Goal: Task Accomplishment & Management: Manage account settings

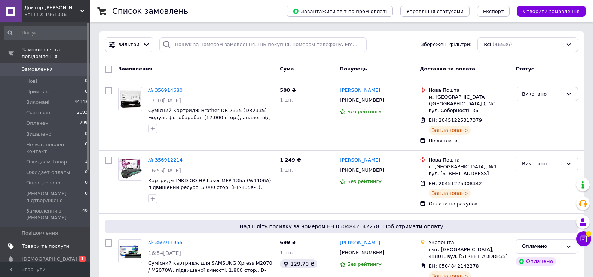
click at [49, 242] on span "Товари та послуги" at bounding box center [46, 245] width 48 height 7
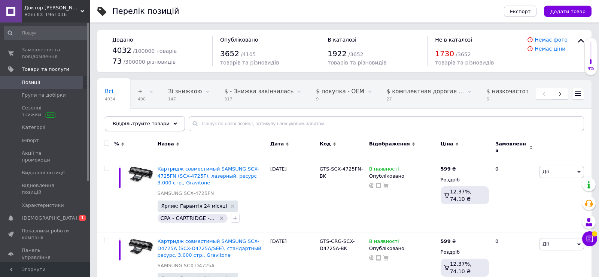
click at [156, 126] on span "Відфільтруйте товари" at bounding box center [141, 124] width 57 height 6
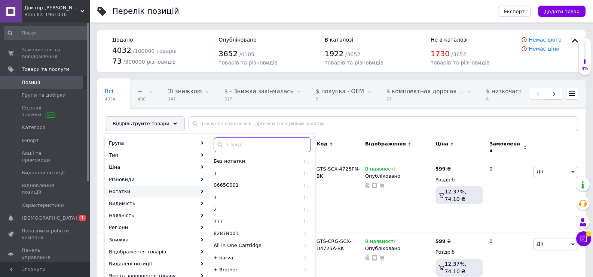
click at [247, 145] on input "text" at bounding box center [262, 144] width 97 height 15
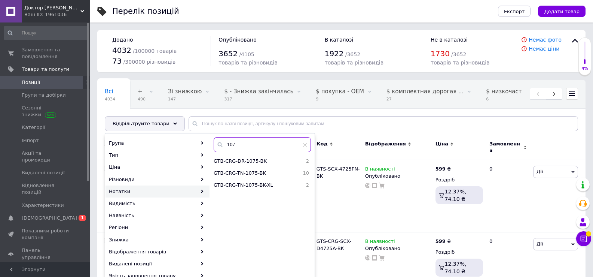
type input "1075"
click at [253, 173] on span "GTB-CRG-TN-1075-BK" at bounding box center [254, 173] width 80 height 7
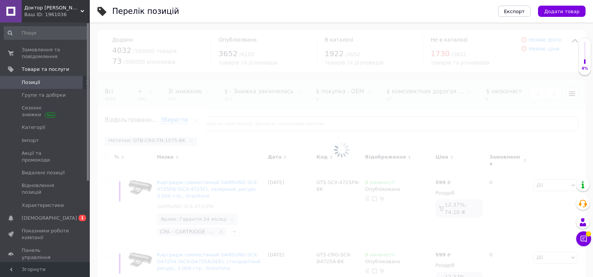
scroll to position [0, 176]
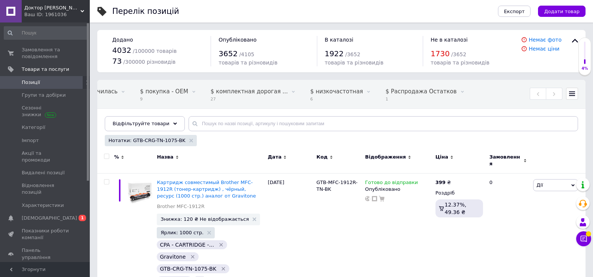
click at [104, 158] on input "checkbox" at bounding box center [106, 156] width 5 height 5
checkbox input "true"
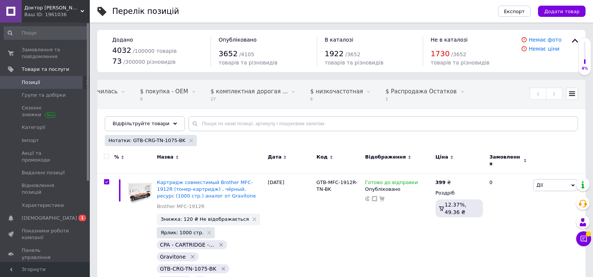
checkbox input "true"
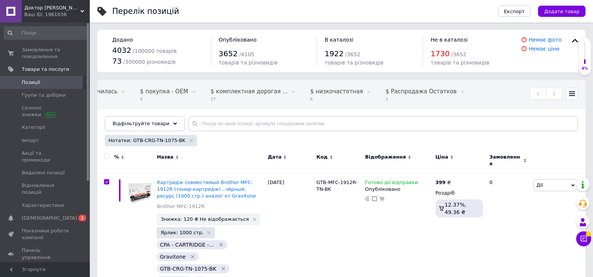
checkbox input "true"
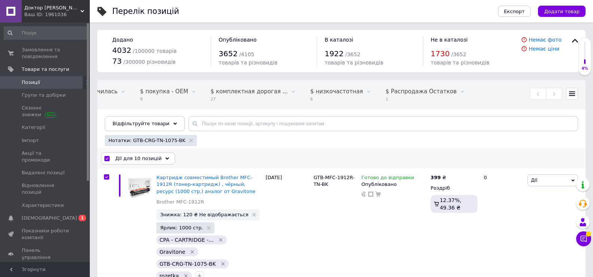
click at [149, 156] on span "Дії для 10 позицій" at bounding box center [138, 158] width 46 height 7
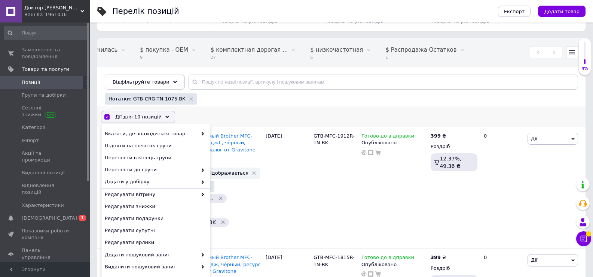
scroll to position [75, 0]
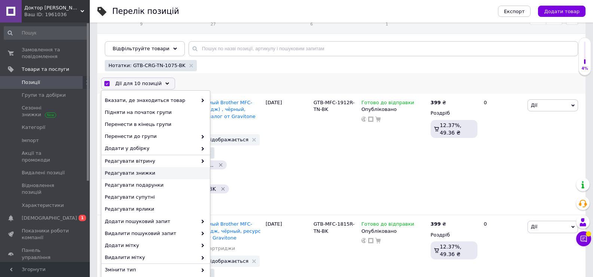
click at [154, 175] on span "Редагувати знижки" at bounding box center [155, 173] width 100 height 7
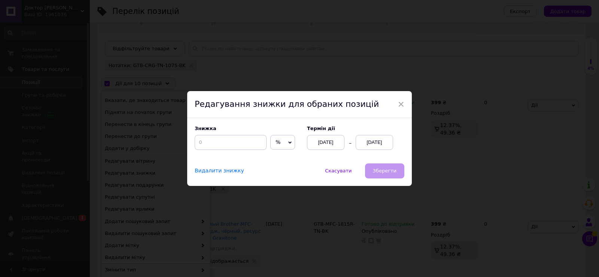
click at [367, 143] on div "12.08.2025" at bounding box center [374, 142] width 37 height 15
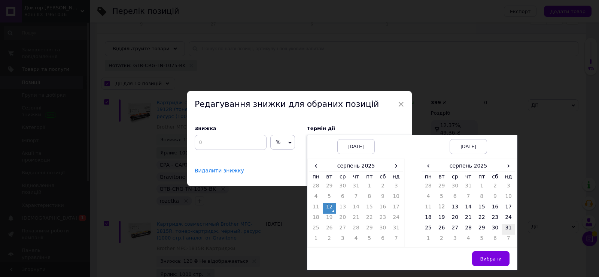
click at [507, 227] on td "31" at bounding box center [507, 229] width 13 height 10
click at [495, 260] on span "Вибрати" at bounding box center [491, 259] width 22 height 6
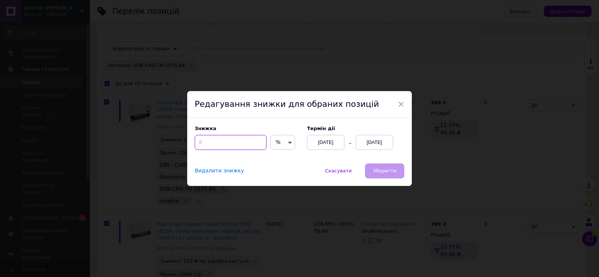
click at [211, 139] on input at bounding box center [231, 142] width 72 height 15
type input "20"
click at [375, 175] on button "Зберегти" at bounding box center [384, 170] width 39 height 15
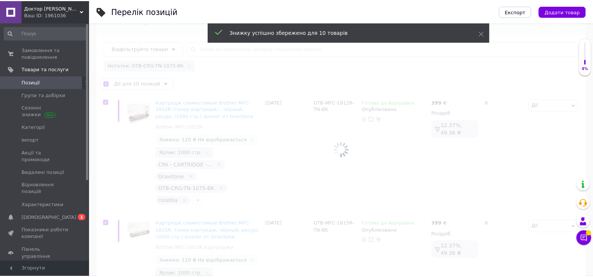
scroll to position [0, 176]
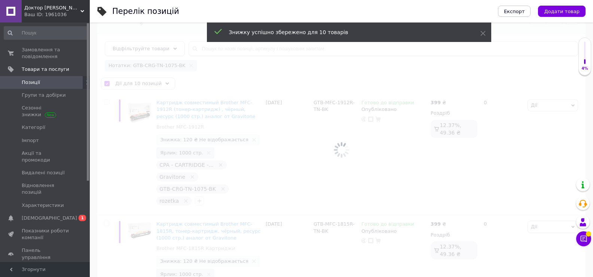
checkbox input "false"
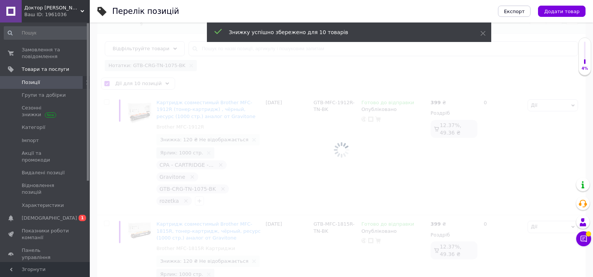
checkbox input "false"
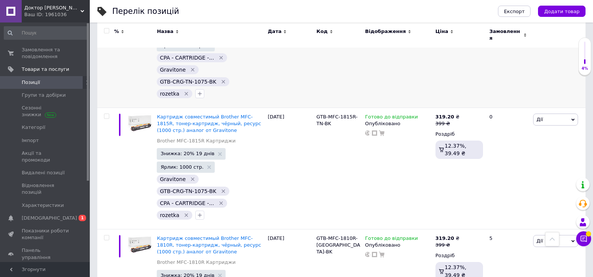
scroll to position [0, 0]
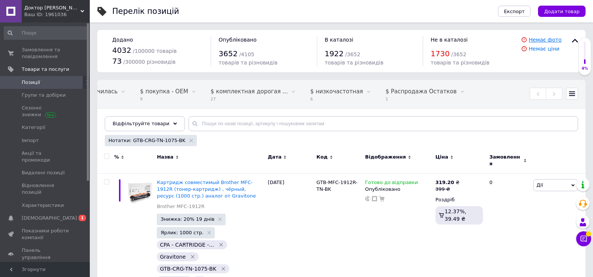
click at [556, 40] on link "Немає фото" at bounding box center [545, 40] width 33 height 6
